Goal: Task Accomplishment & Management: Complete application form

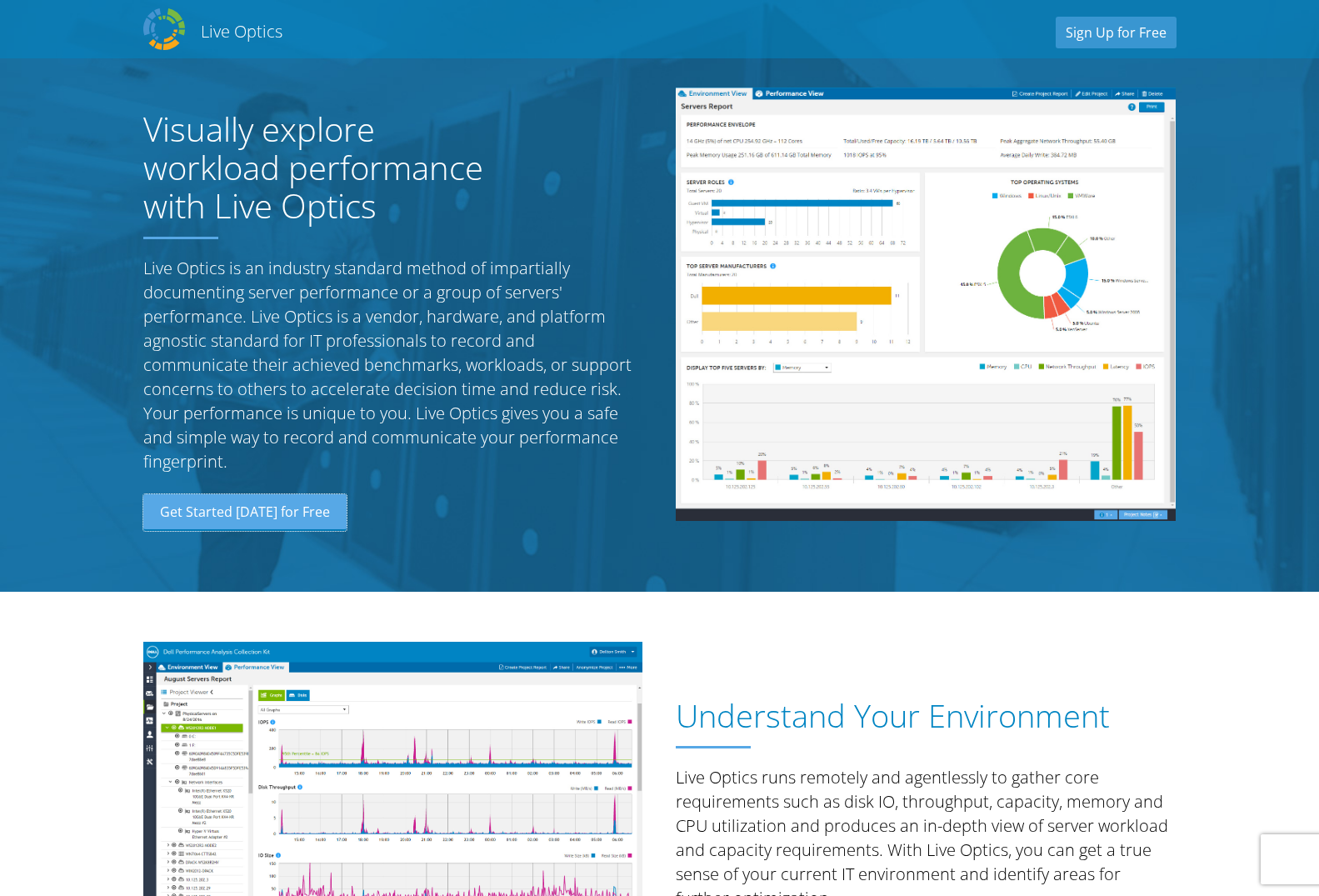
click at [275, 516] on link "Get Started [DATE] for Free" at bounding box center [245, 512] width 203 height 36
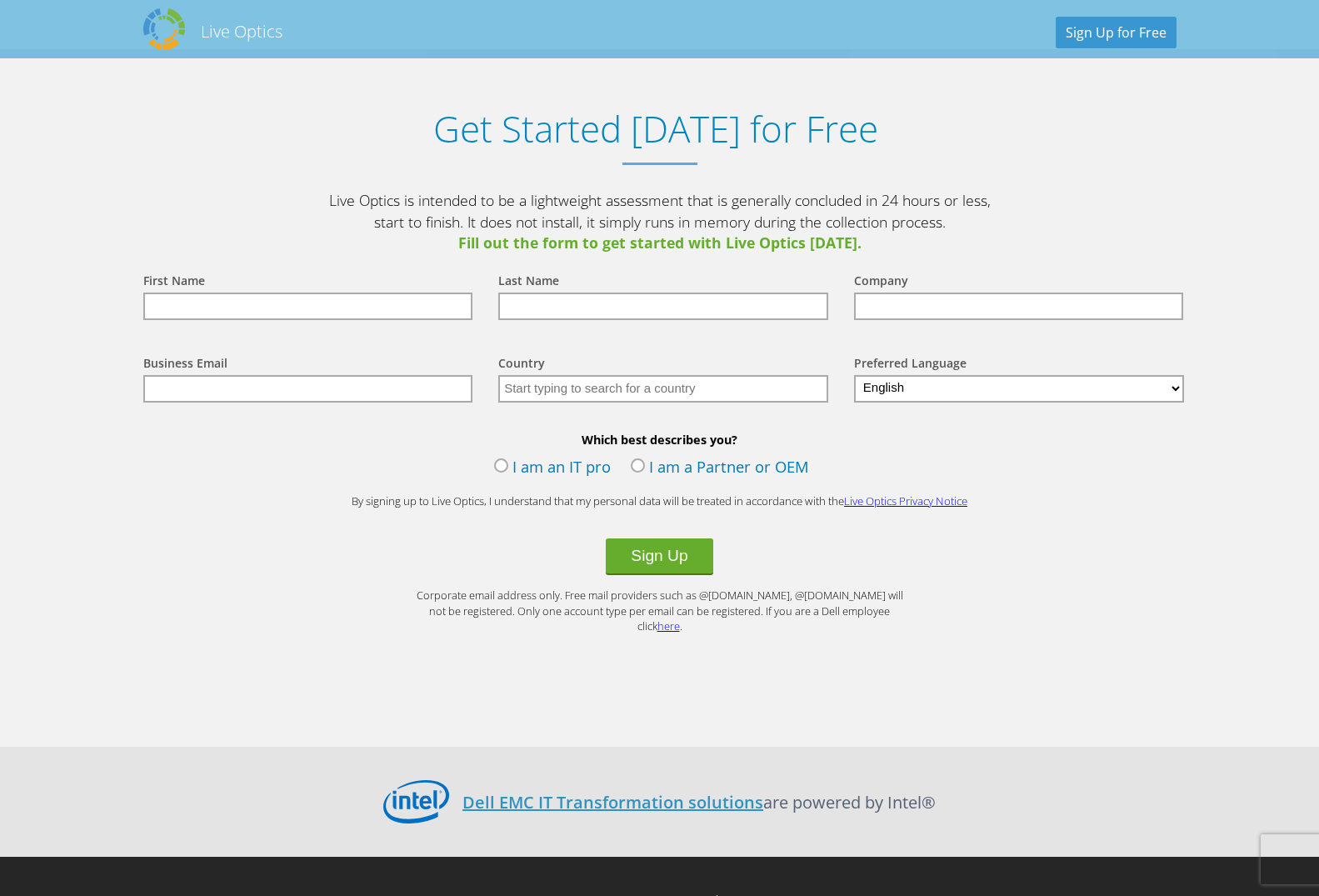
scroll to position [1654, 0]
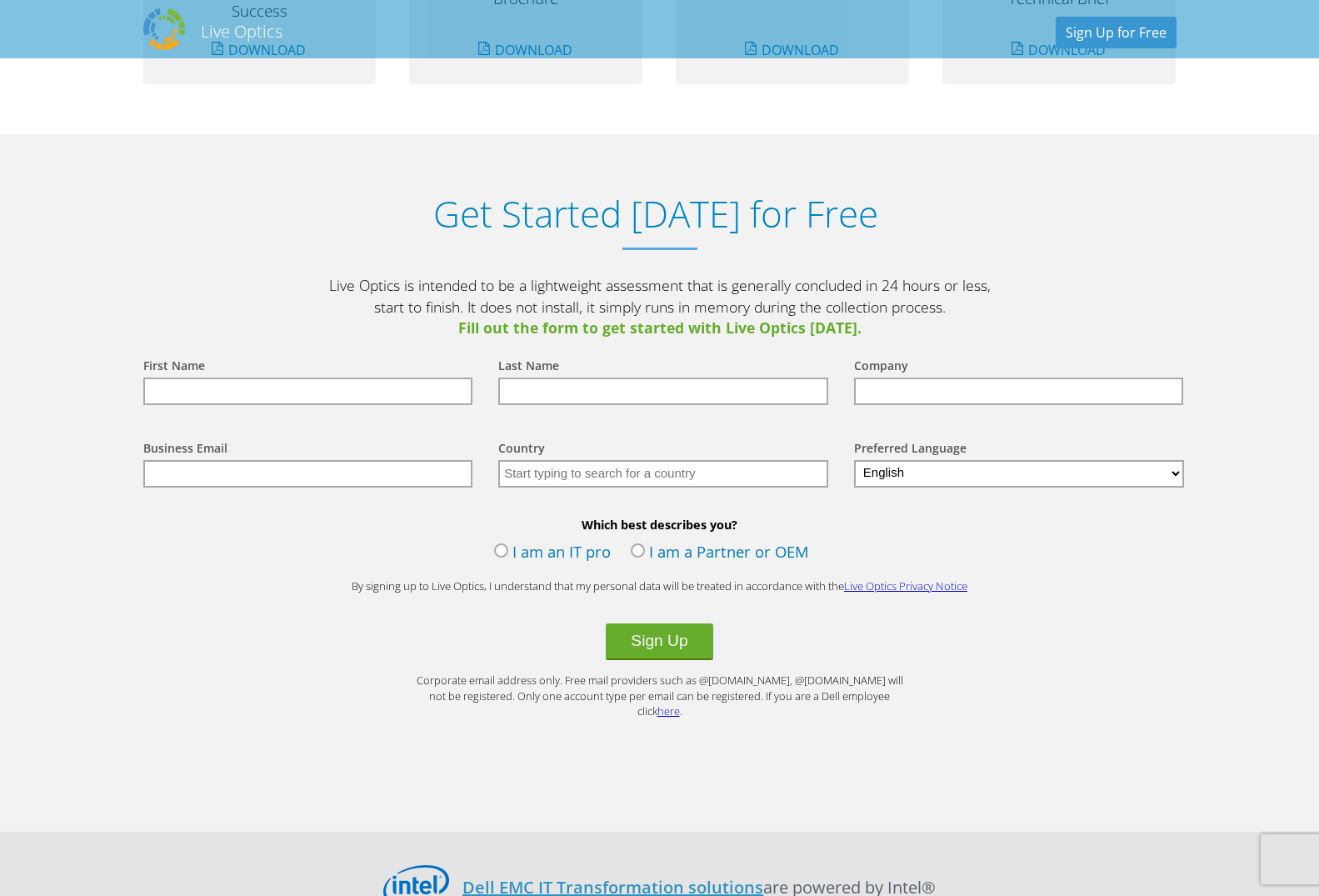
click at [66, 574] on section "Get Started Today for Free Live Optics is intended to be a lightweight assessme…" at bounding box center [659, 483] width 1319 height 697
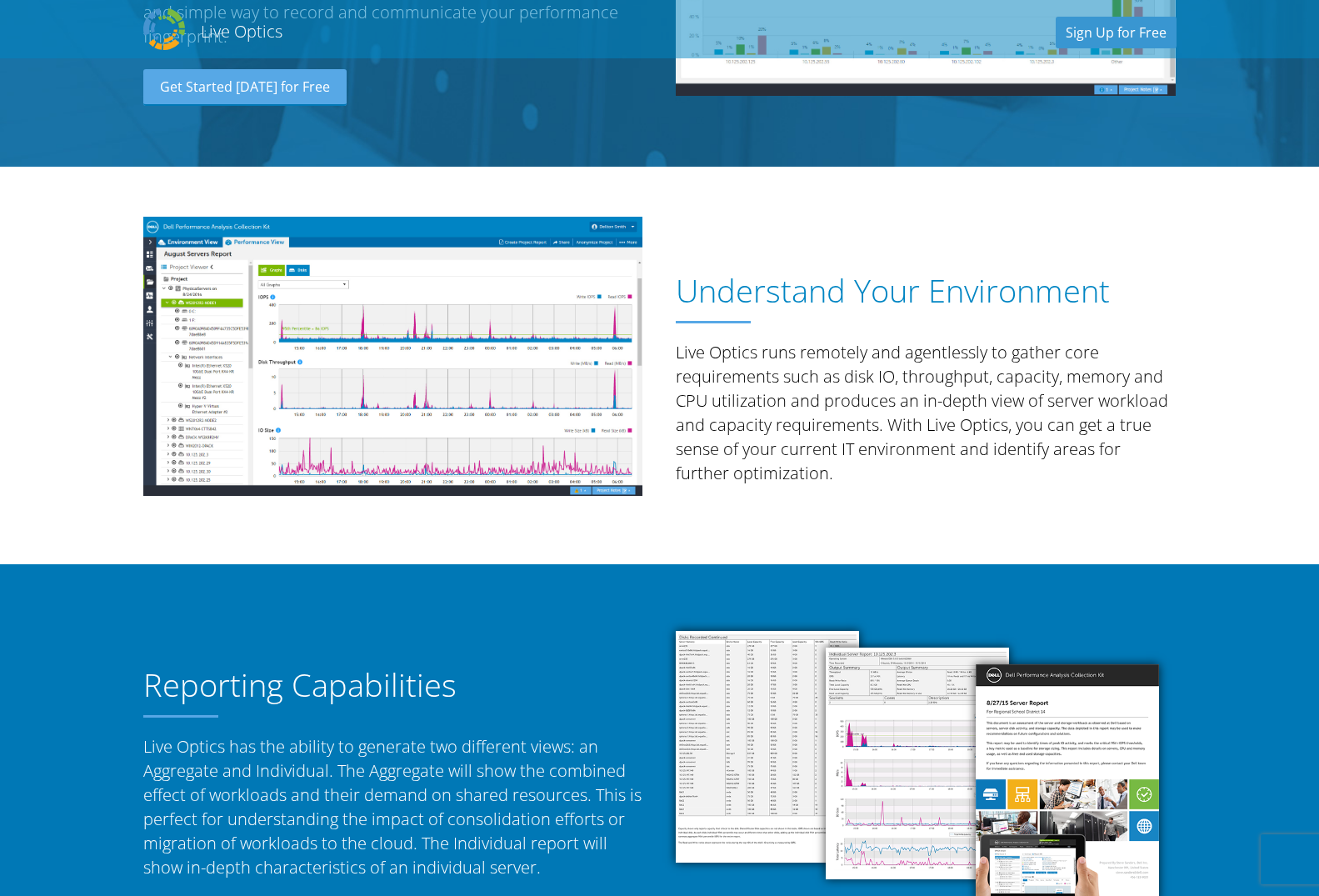
scroll to position [255, 0]
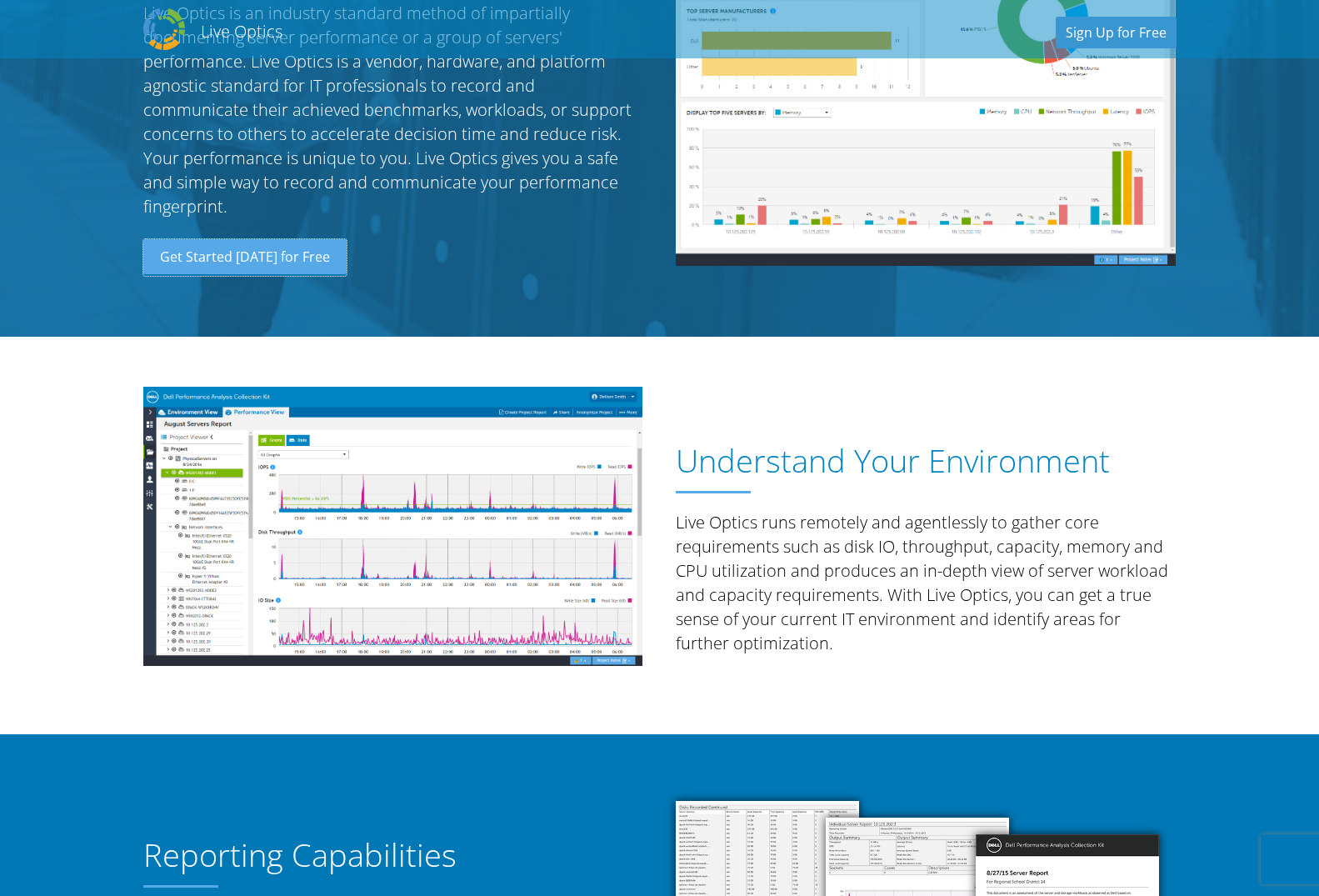
click at [247, 264] on link "Get Started [DATE] for Free" at bounding box center [245, 258] width 203 height 36
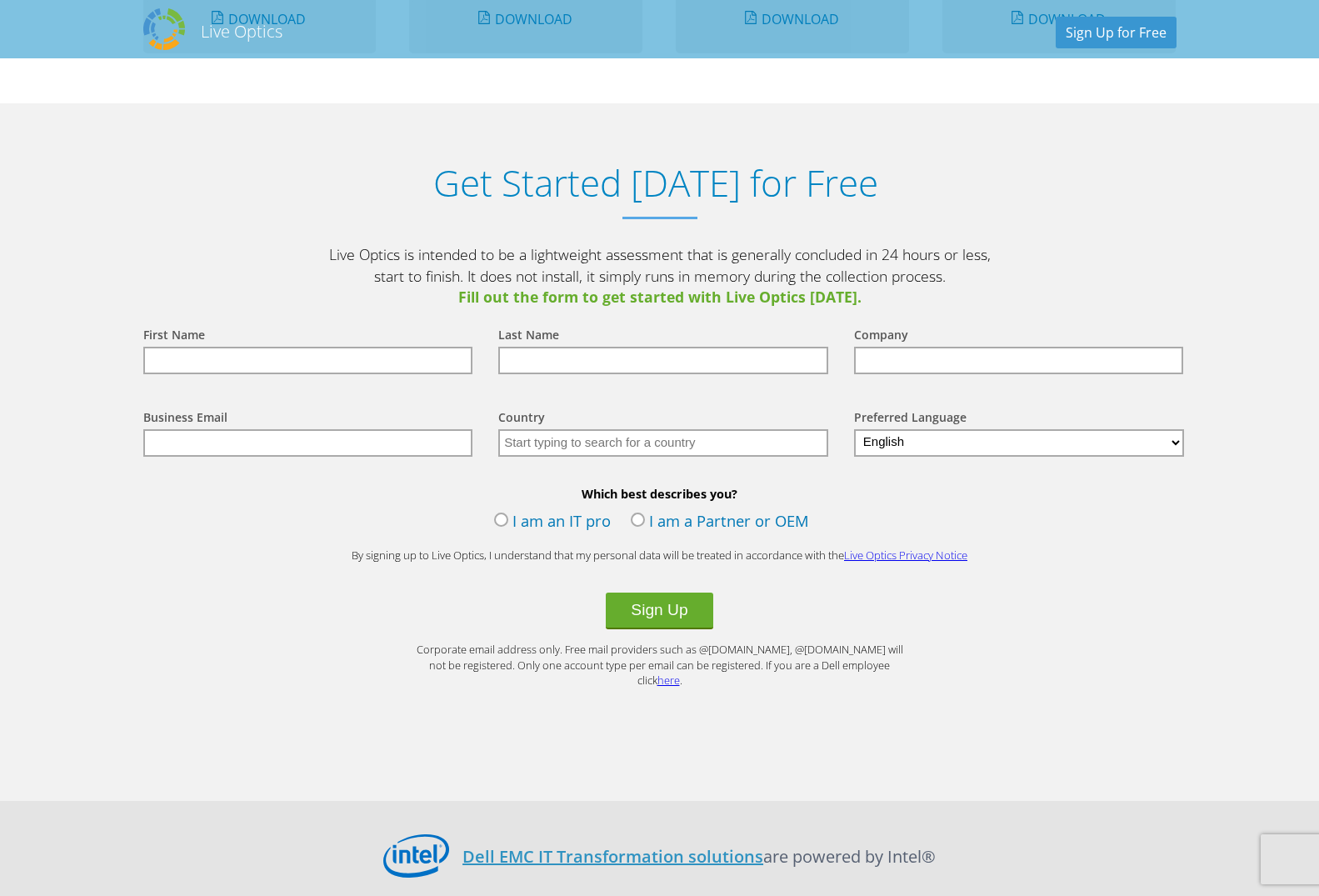
scroll to position [1738, 0]
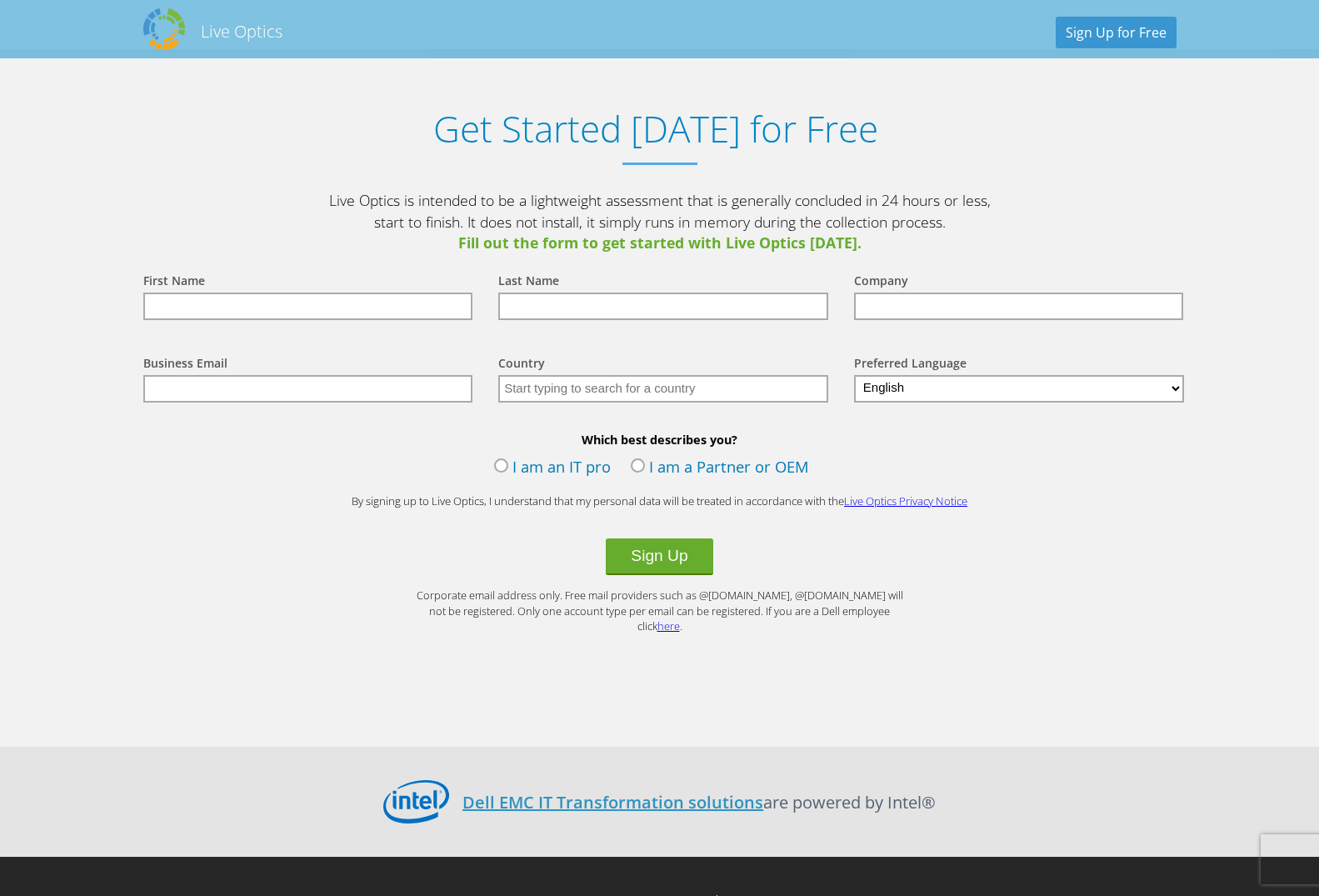
click at [407, 309] on input "text" at bounding box center [309, 306] width 330 height 28
type input "Eric"
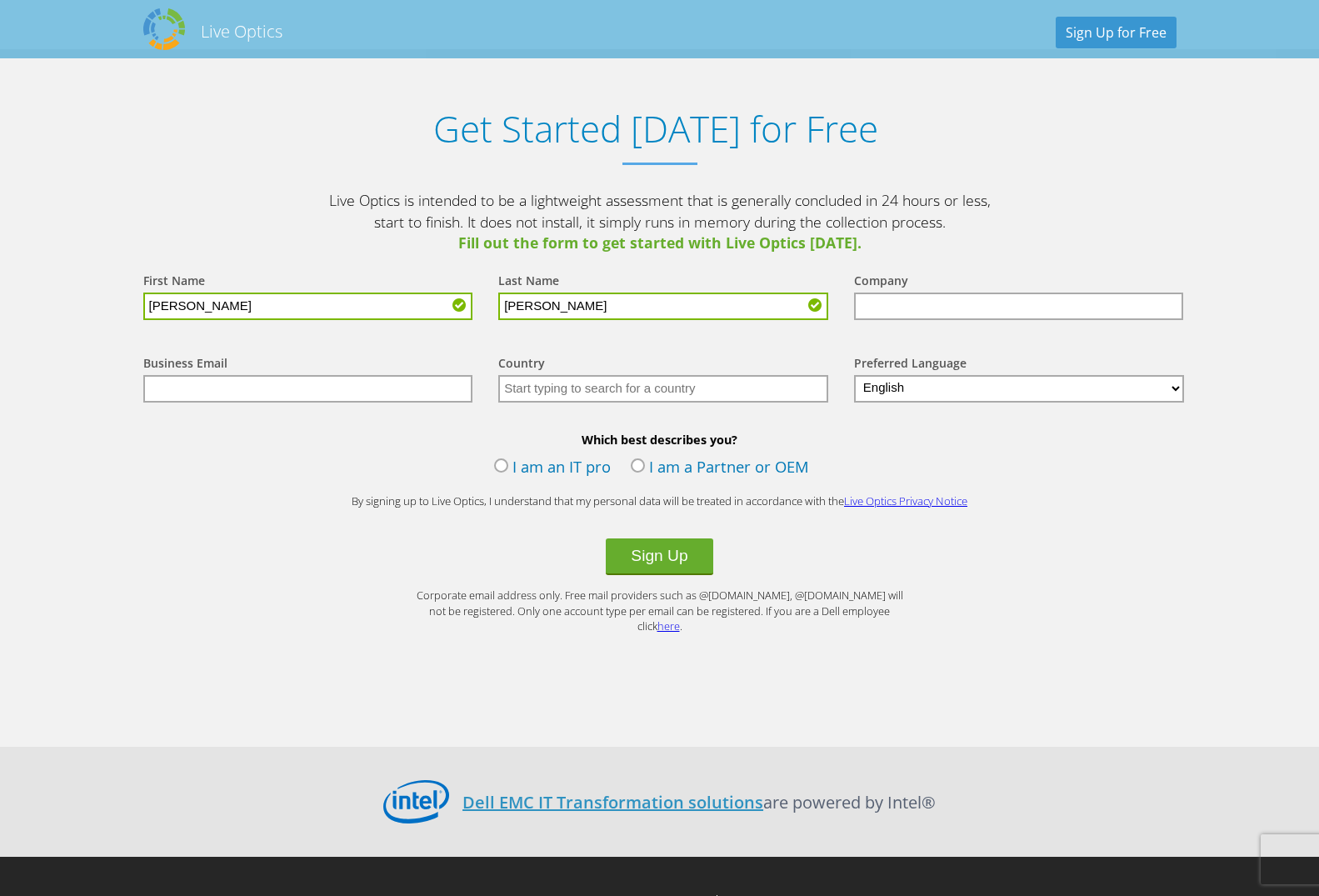
type input "Matthews"
type input "M"
type input "Maverick Payments"
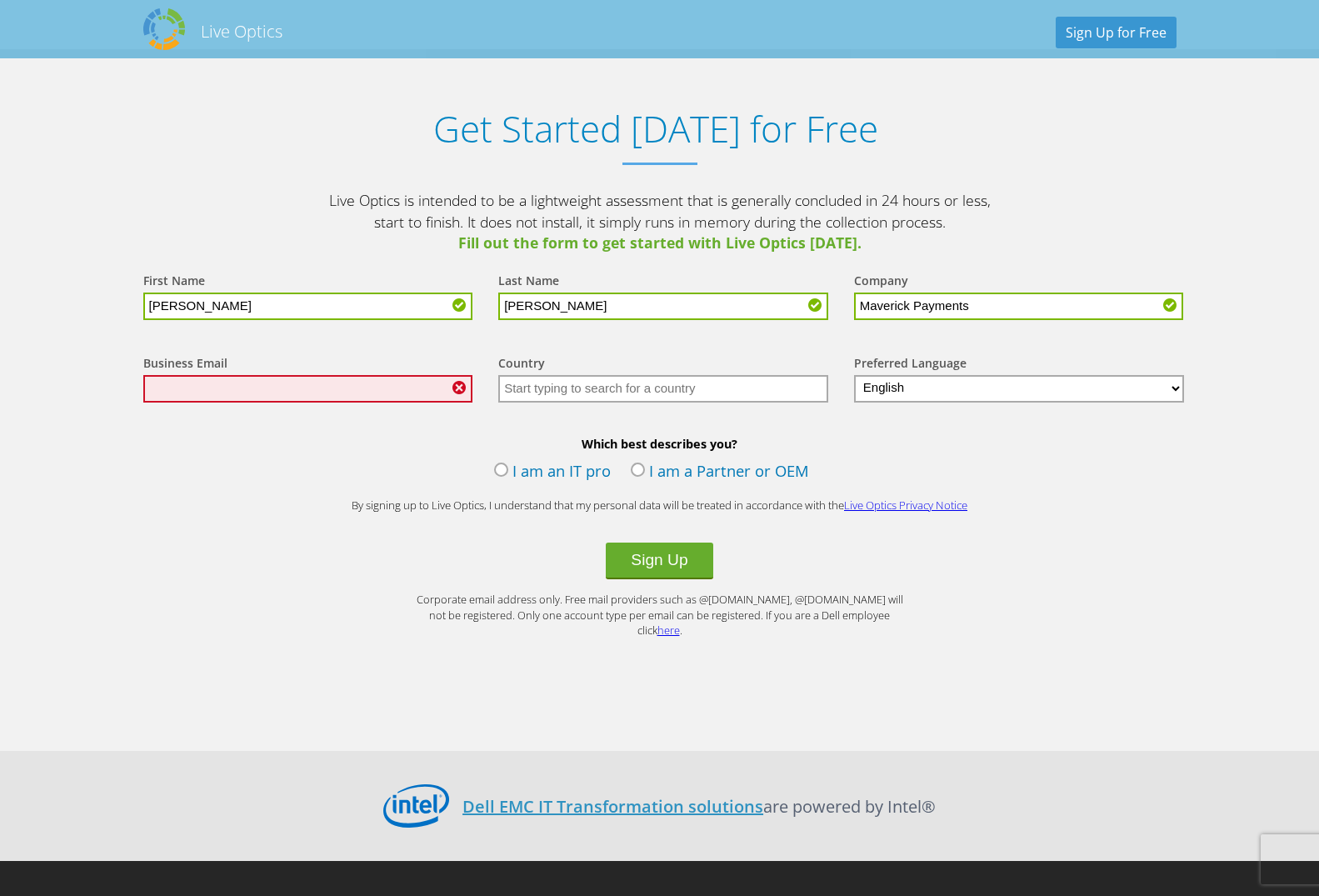
click at [317, 387] on input "text" at bounding box center [309, 389] width 330 height 28
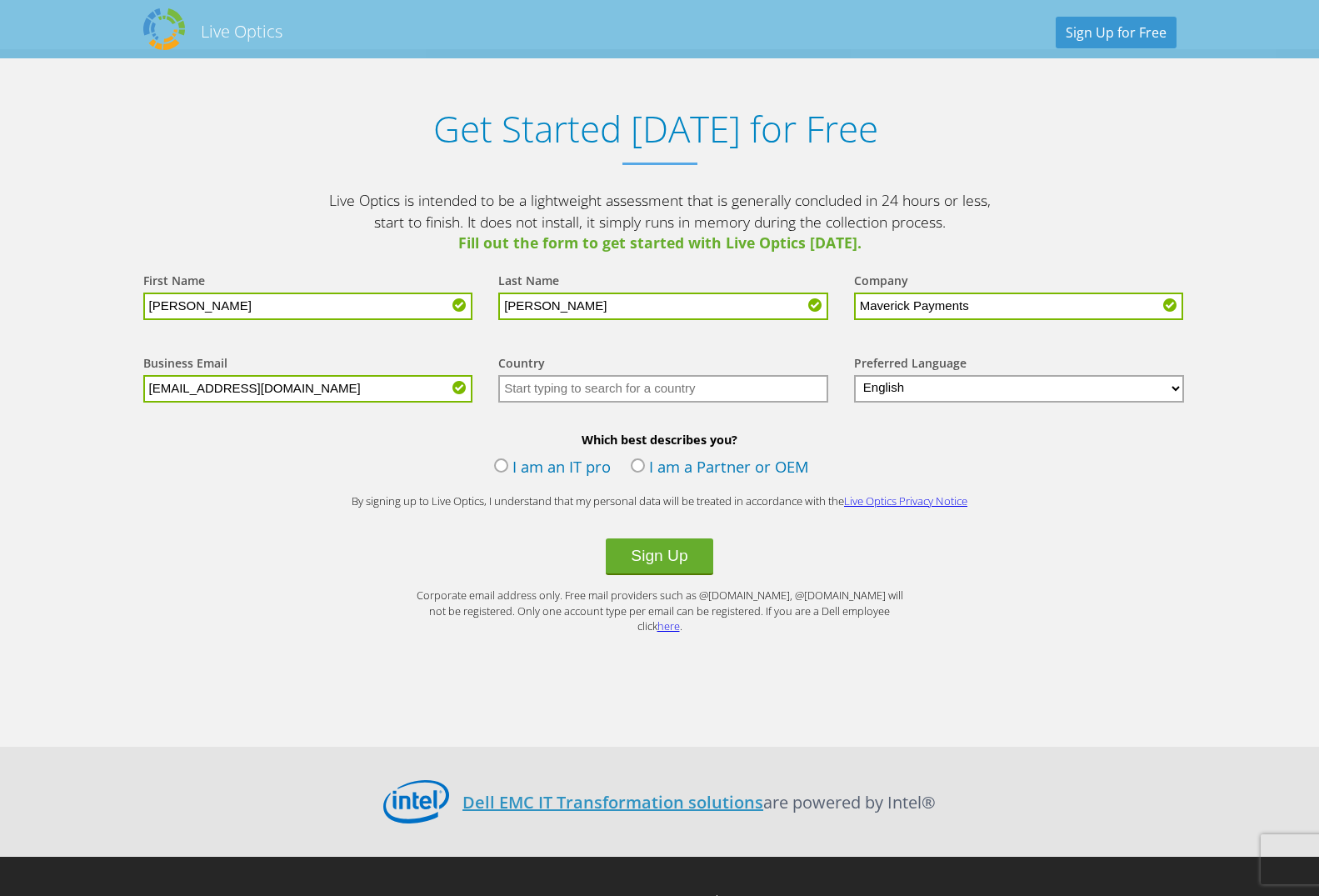
type input "ematthews@maverickhq.com"
click at [629, 384] on input "text" at bounding box center [663, 389] width 330 height 28
click at [675, 393] on input "text" at bounding box center [663, 389] width 330 height 28
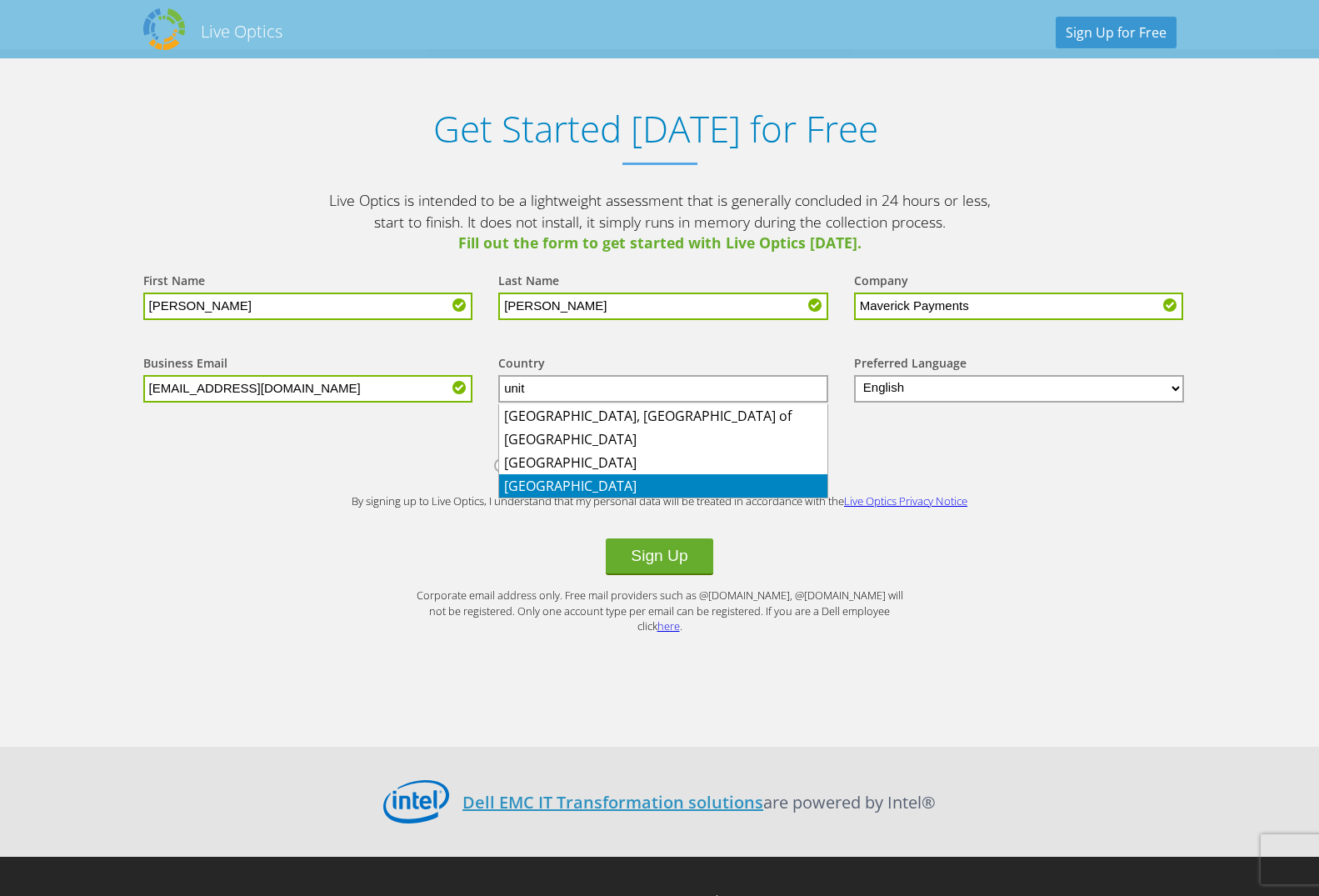
click at [580, 483] on li "[GEOGRAPHIC_DATA]" at bounding box center [663, 485] width 329 height 23
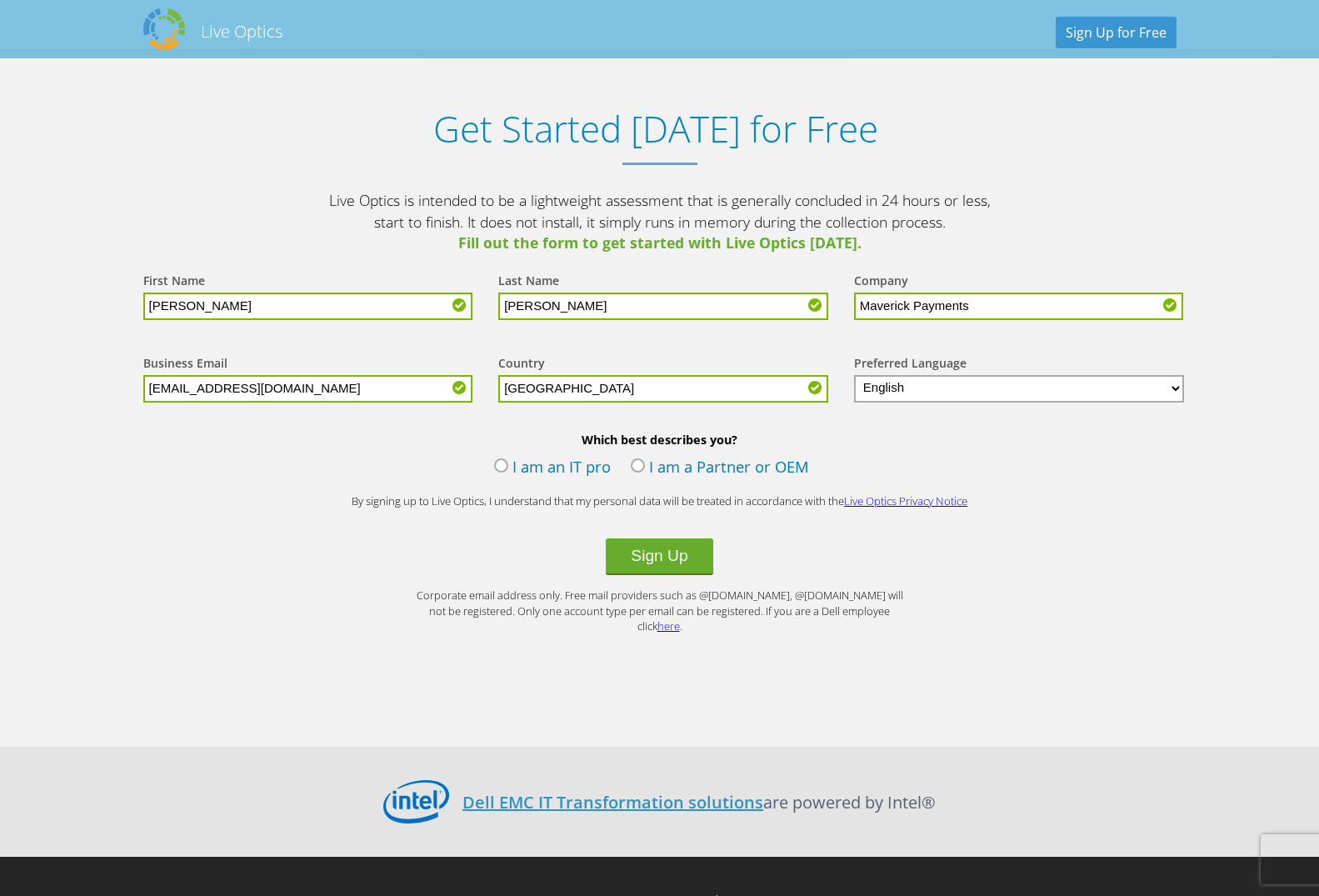
type input "[GEOGRAPHIC_DATA]"
click at [537, 474] on label "I am an IT pro" at bounding box center [552, 468] width 117 height 25
click at [0, 0] on input "I am an IT pro" at bounding box center [0, 0] width 0 height 0
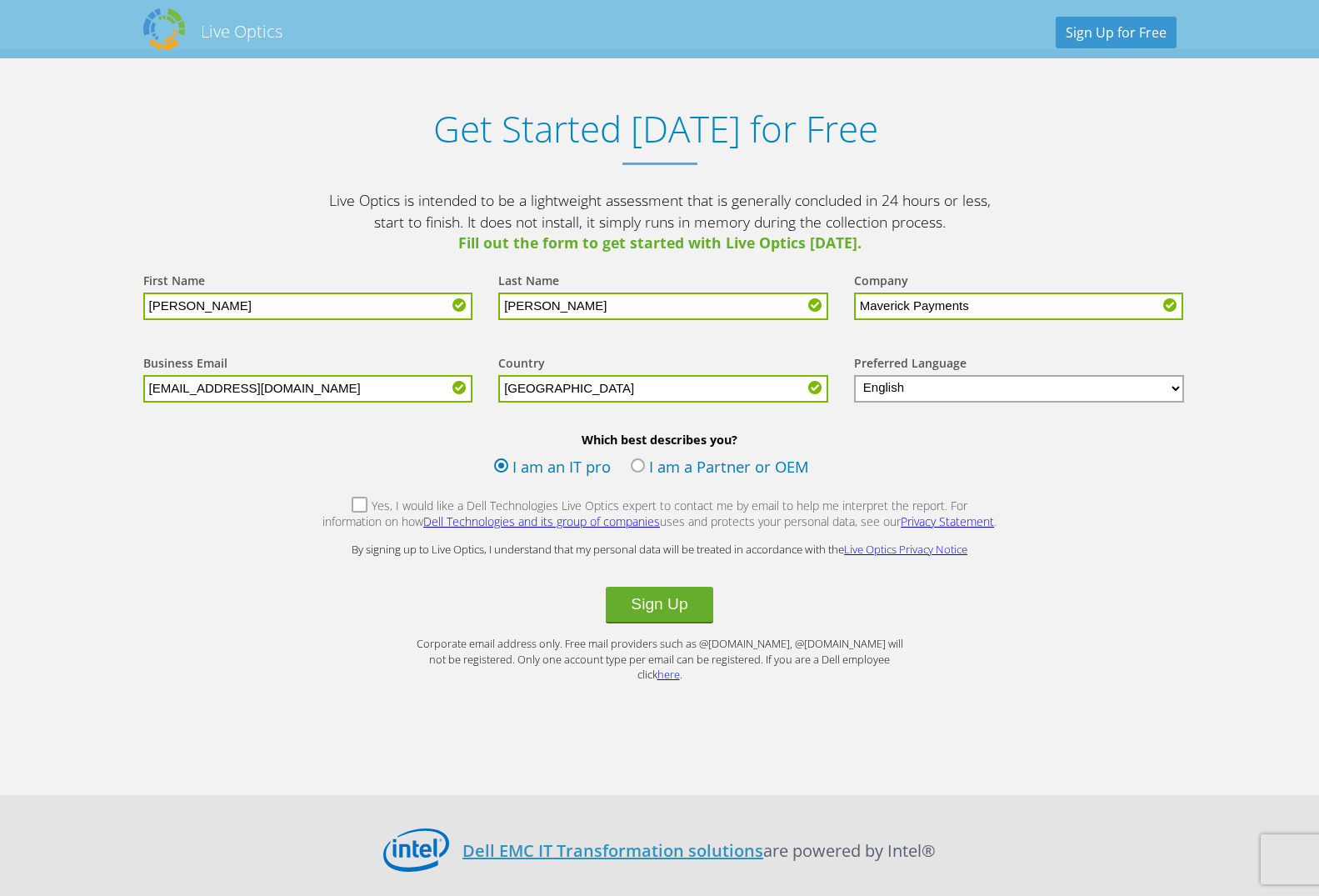
click at [659, 609] on button "Sign Up" at bounding box center [658, 605] width 106 height 36
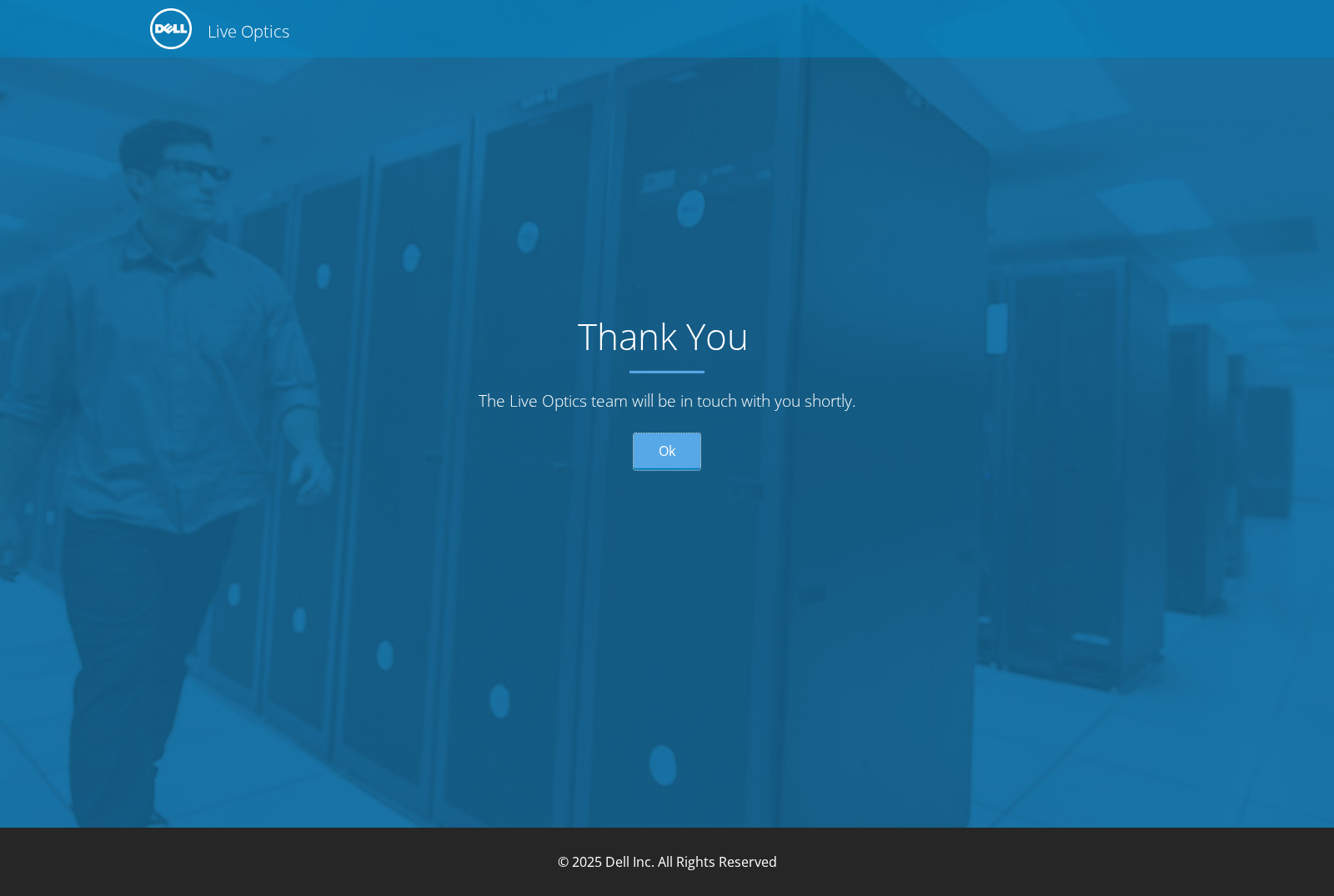
click at [662, 451] on link "Ok" at bounding box center [666, 451] width 67 height 36
